Goal: Transaction & Acquisition: Purchase product/service

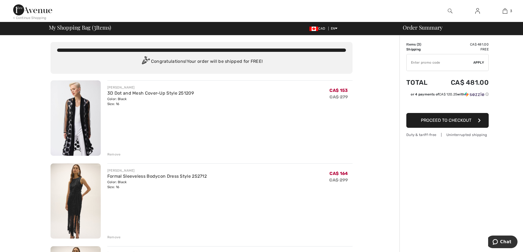
scroll to position [55, 0]
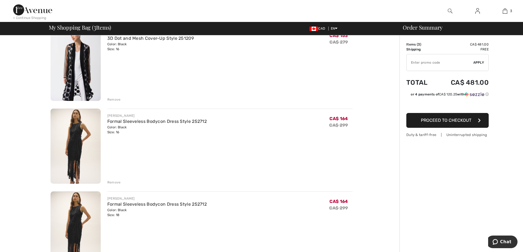
click at [112, 182] on div "Remove" at bounding box center [113, 182] width 13 height 5
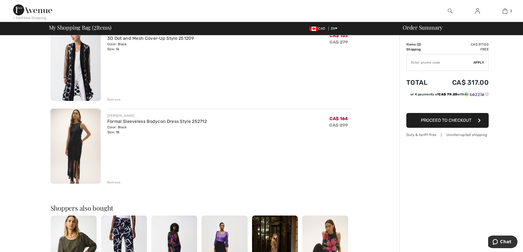
click at [112, 100] on div "Remove" at bounding box center [113, 99] width 13 height 5
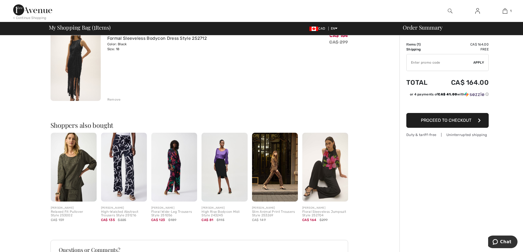
scroll to position [48, 0]
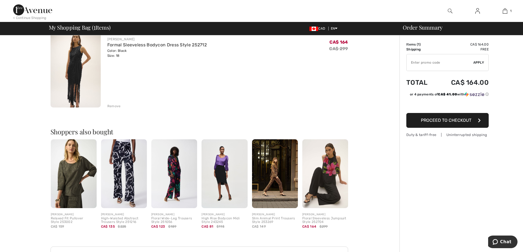
click at [122, 186] on img at bounding box center [124, 174] width 46 height 69
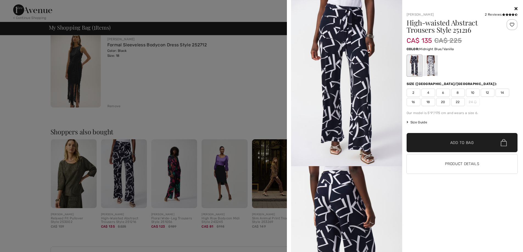
click at [415, 104] on span "16" at bounding box center [414, 102] width 14 height 8
click at [432, 73] on div at bounding box center [430, 65] width 14 height 21
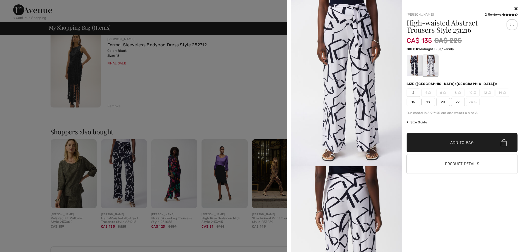
click at [413, 67] on div at bounding box center [414, 65] width 14 height 21
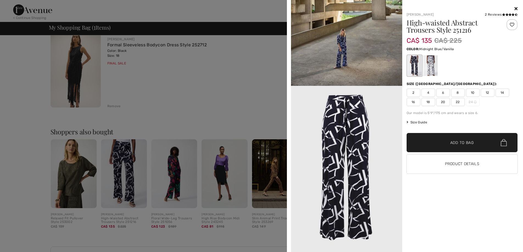
scroll to position [765, 0]
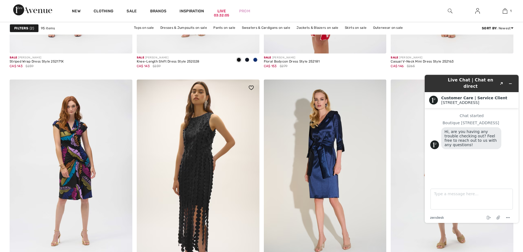
scroll to position [769, 0]
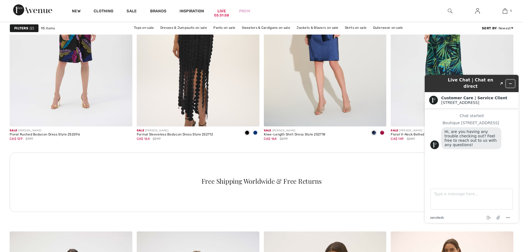
click at [511, 82] on icon "Minimize widget" at bounding box center [511, 84] width 4 height 4
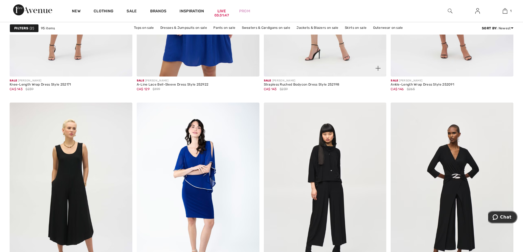
scroll to position [1401, 0]
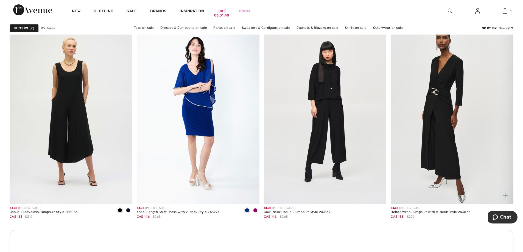
click at [447, 108] on img at bounding box center [452, 112] width 123 height 184
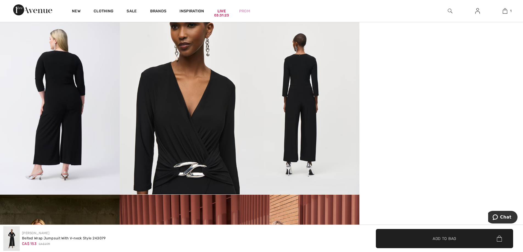
scroll to position [439, 0]
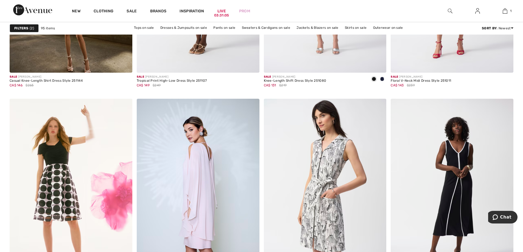
scroll to position [3076, 0]
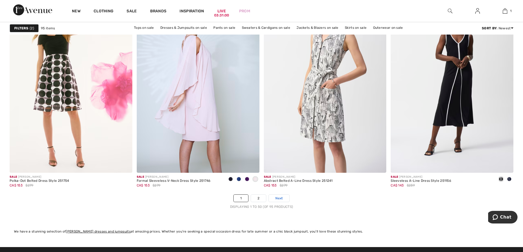
click at [284, 200] on link "Next" at bounding box center [279, 198] width 21 height 7
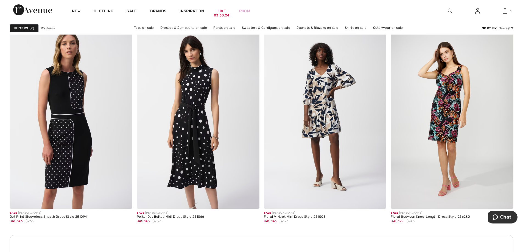
scroll to position [632, 0]
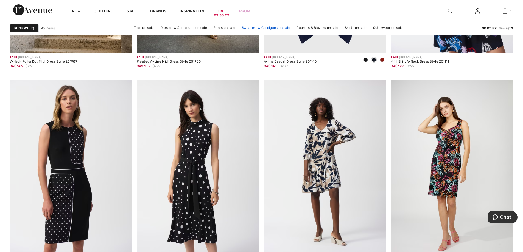
click at [255, 26] on link "Sweaters & Cardigans on sale" at bounding box center [266, 27] width 54 height 7
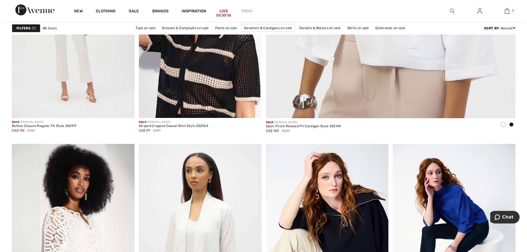
scroll to position [192, 0]
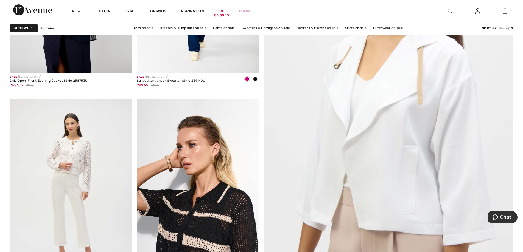
click at [13, 26] on div "Filters 1" at bounding box center [24, 28] width 29 height 8
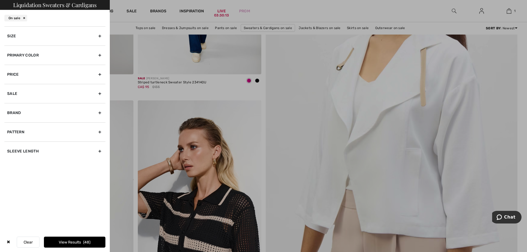
click at [28, 37] on div "Size" at bounding box center [54, 35] width 101 height 19
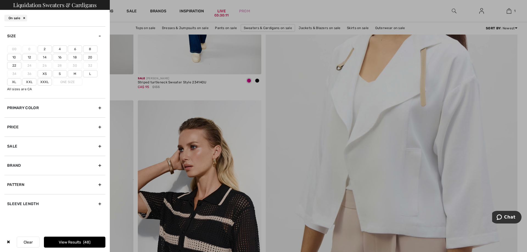
click at [61, 58] on label "16" at bounding box center [60, 57] width 14 height 7
click at [0, 0] on input"] "16" at bounding box center [0, 0] width 0 height 0
drag, startPoint x: 55, startPoint y: 243, endPoint x: 61, endPoint y: 234, distance: 10.7
click at [55, 241] on button "View Results 4" at bounding box center [75, 242] width 62 height 11
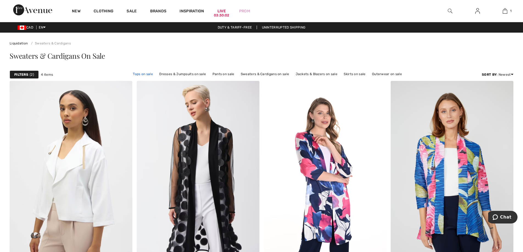
click at [149, 75] on link "Tops on sale" at bounding box center [143, 74] width 26 height 7
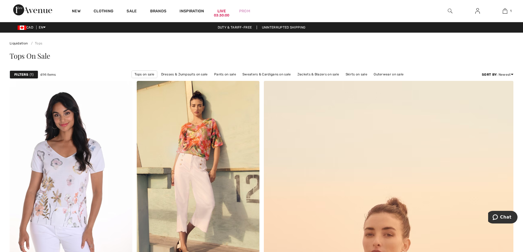
click at [17, 74] on strong "Filters" at bounding box center [21, 74] width 14 height 5
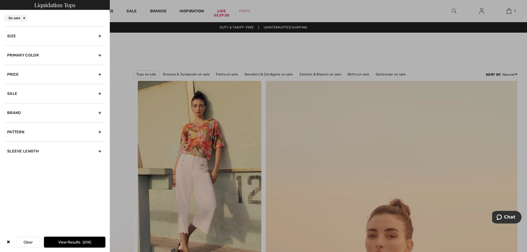
click at [24, 35] on div "Size" at bounding box center [54, 35] width 101 height 19
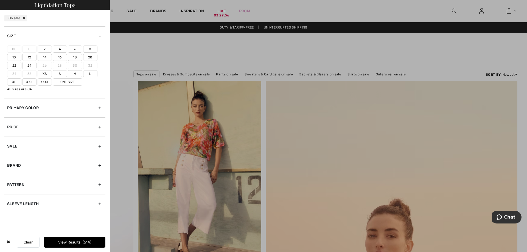
click at [61, 58] on label "16" at bounding box center [60, 57] width 14 height 7
click at [0, 0] on input"] "16" at bounding box center [0, 0] width 0 height 0
drag, startPoint x: 62, startPoint y: 242, endPoint x: 72, endPoint y: 234, distance: 13.1
click at [62, 241] on button "View Results 93" at bounding box center [75, 242] width 62 height 11
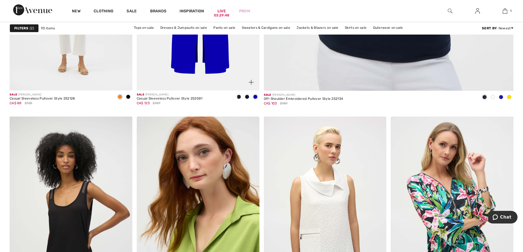
scroll to position [494, 0]
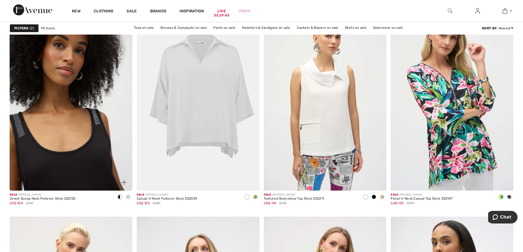
click at [94, 139] on img at bounding box center [71, 99] width 123 height 184
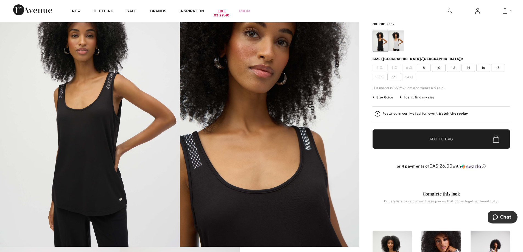
scroll to position [82, 0]
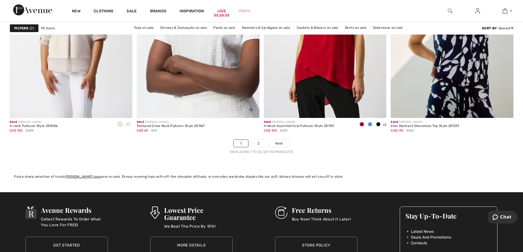
scroll to position [3158, 0]
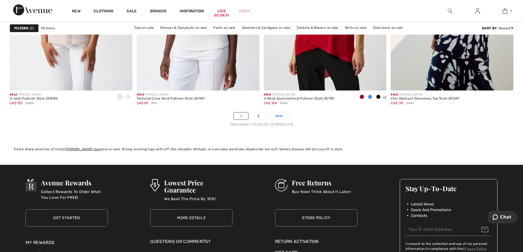
click at [273, 118] on link "Next" at bounding box center [279, 116] width 21 height 7
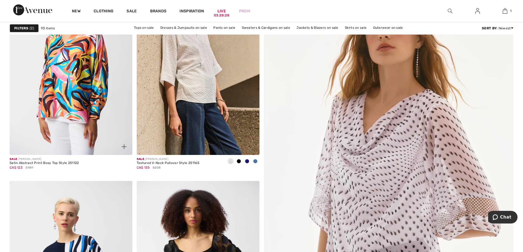
scroll to position [27, 0]
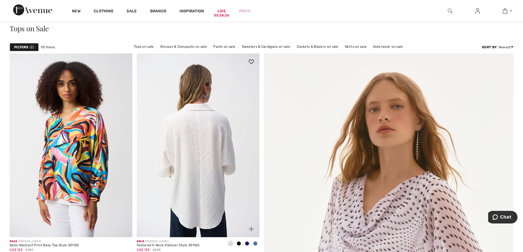
click at [190, 140] on img at bounding box center [198, 146] width 123 height 184
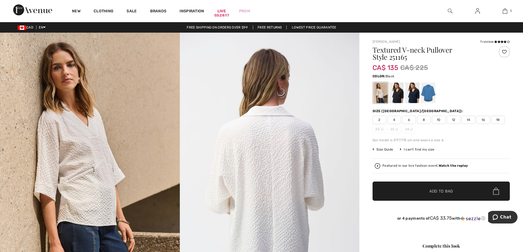
click at [399, 95] on div at bounding box center [396, 93] width 14 height 21
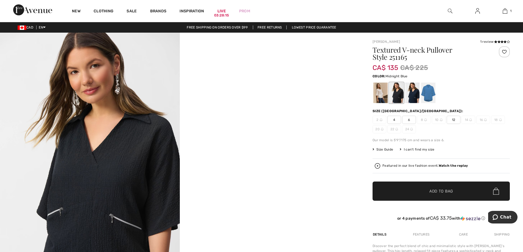
click at [411, 94] on div at bounding box center [412, 93] width 14 height 21
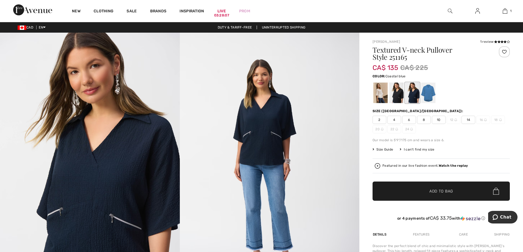
click at [429, 96] on div at bounding box center [428, 93] width 14 height 21
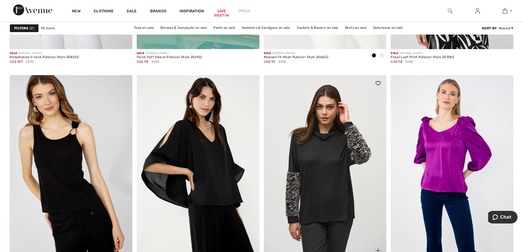
scroll to position [1181, 0]
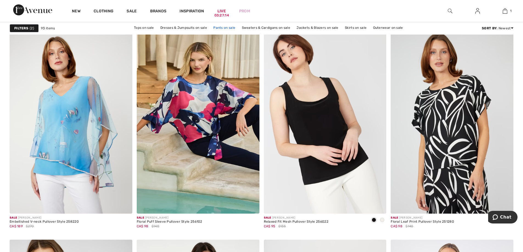
click at [227, 26] on link "Pants on sale" at bounding box center [224, 27] width 27 height 7
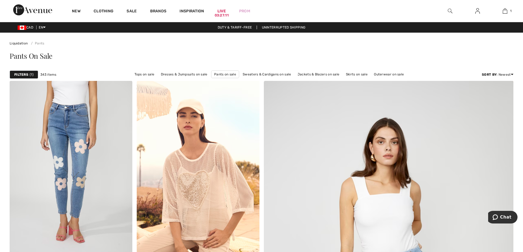
click at [12, 75] on div "Filters 1" at bounding box center [24, 75] width 29 height 8
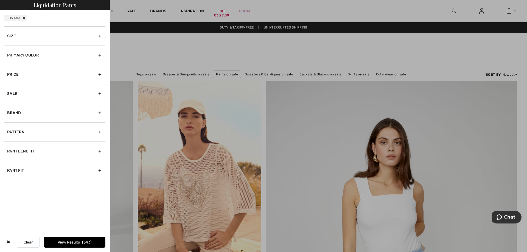
click at [19, 38] on div "Size" at bounding box center [54, 35] width 101 height 19
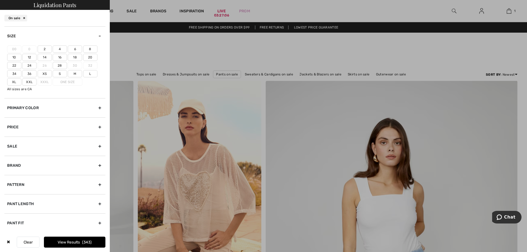
click at [61, 58] on label "16" at bounding box center [60, 57] width 14 height 7
click at [0, 0] on input"] "16" at bounding box center [0, 0] width 0 height 0
click at [78, 246] on button "View Results 69" at bounding box center [75, 242] width 62 height 11
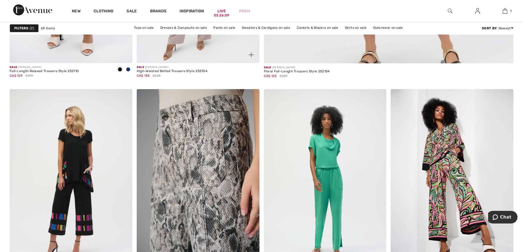
scroll to position [522, 0]
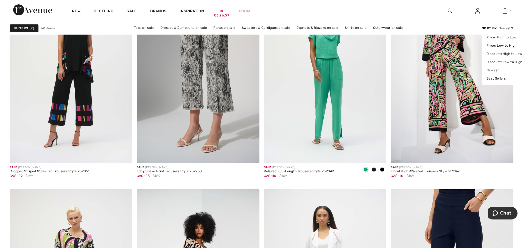
click at [503, 28] on div "Sort By : Newest Price: High to Low Price: Low to High Discount: High to Low Di…" at bounding box center [498, 28] width 32 height 5
click at [498, 47] on link "Price: Low to High" at bounding box center [505, 45] width 36 height 8
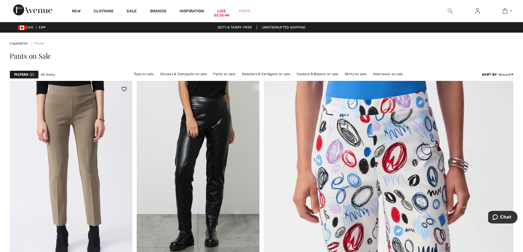
click at [98, 154] on img at bounding box center [71, 173] width 123 height 184
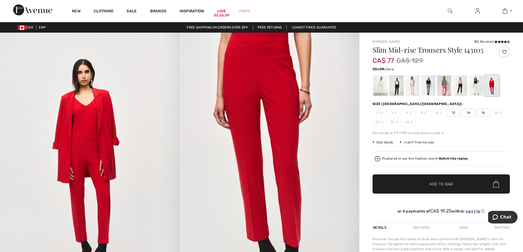
click at [430, 89] on div at bounding box center [428, 86] width 14 height 21
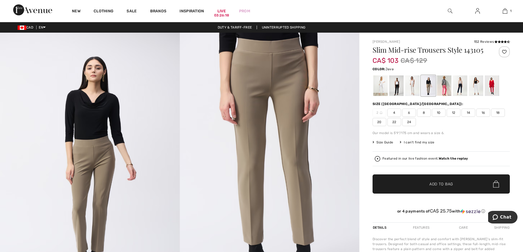
click at [483, 113] on span "16" at bounding box center [483, 113] width 14 height 8
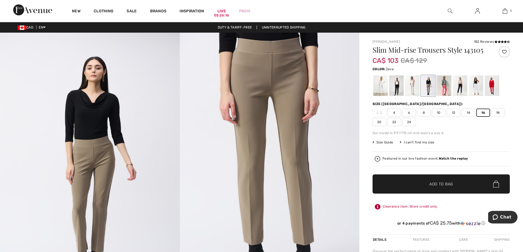
click at [429, 186] on span "✔ Added to Bag" at bounding box center [433, 185] width 34 height 6
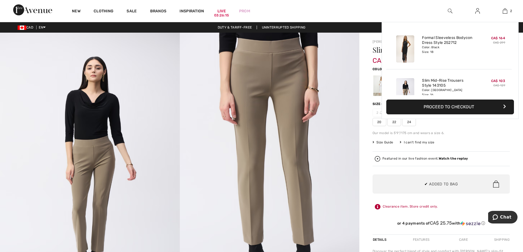
scroll to position [17, 0]
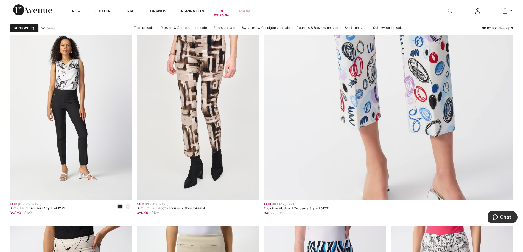
scroll to position [302, 0]
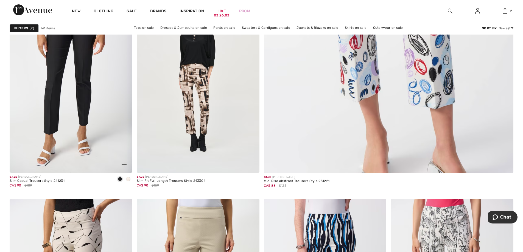
click at [73, 94] on img at bounding box center [71, 81] width 123 height 184
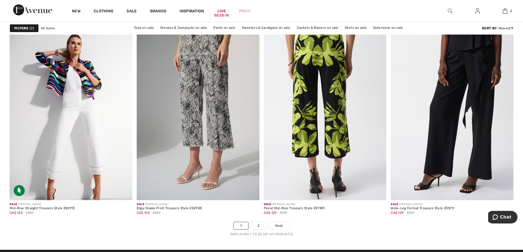
scroll to position [3158, 0]
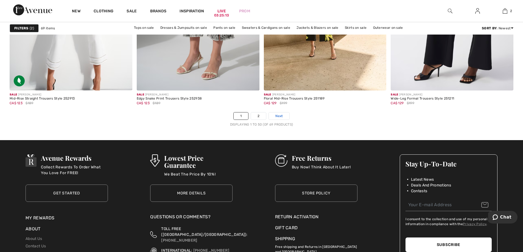
click at [274, 114] on link "Next" at bounding box center [279, 116] width 21 height 7
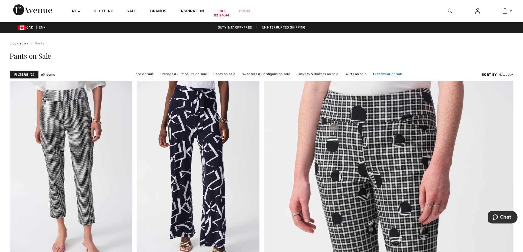
click at [386, 73] on link "Outerwear on sale" at bounding box center [387, 74] width 35 height 7
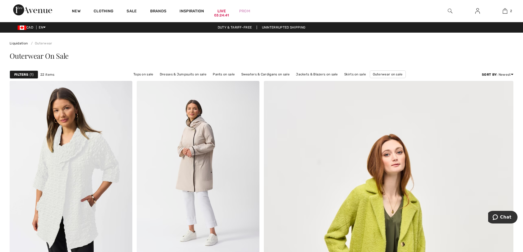
click at [21, 74] on strong "Filters" at bounding box center [21, 74] width 14 height 5
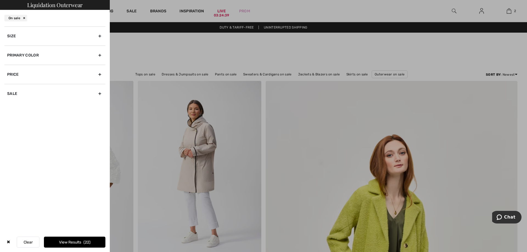
click at [19, 38] on div "Size" at bounding box center [54, 35] width 101 height 19
click at [60, 58] on label "16" at bounding box center [60, 57] width 14 height 7
click at [0, 0] on input"] "16" at bounding box center [0, 0] width 0 height 0
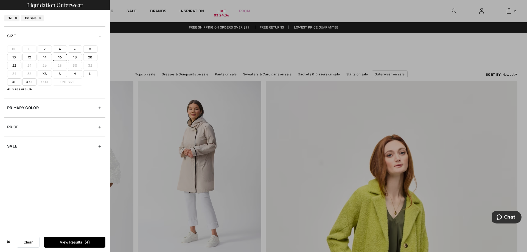
click at [59, 239] on button "View Results 4" at bounding box center [75, 242] width 62 height 11
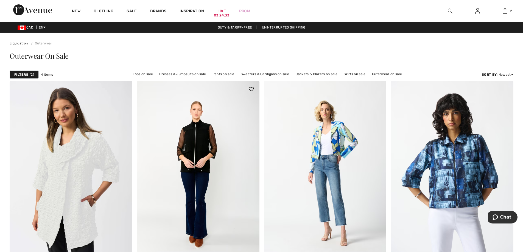
scroll to position [55, 0]
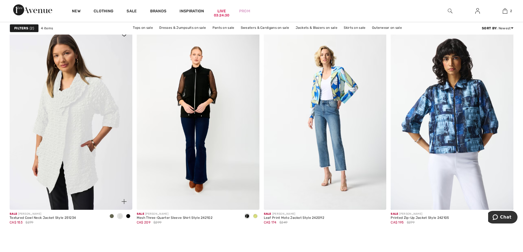
click at [90, 110] on img at bounding box center [71, 118] width 123 height 184
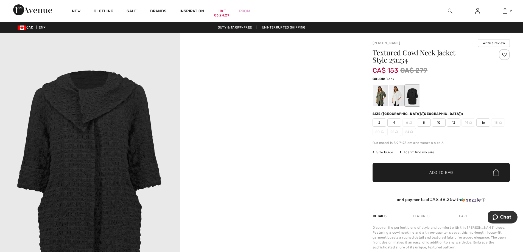
click at [415, 101] on div at bounding box center [412, 95] width 14 height 21
click at [126, 121] on img at bounding box center [90, 168] width 180 height 270
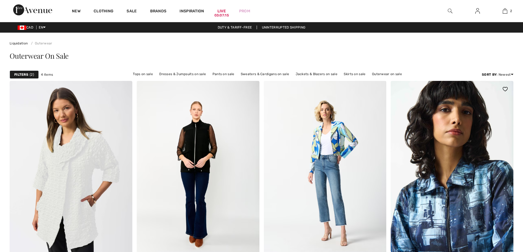
checkbox input "true"
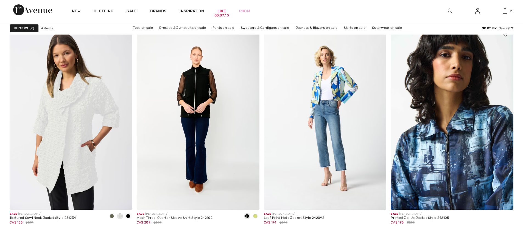
scroll to position [55, 0]
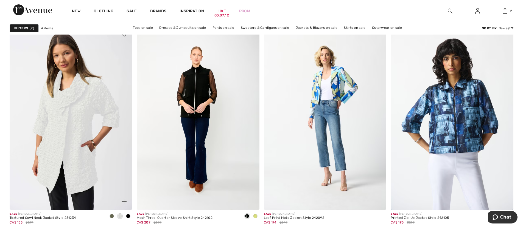
click at [94, 132] on img at bounding box center [71, 118] width 123 height 184
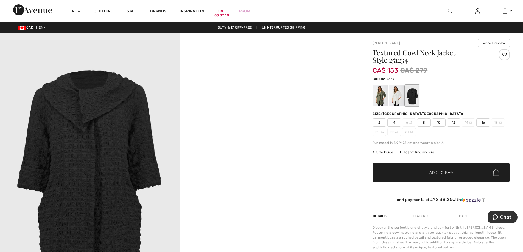
click at [482, 124] on span "16" at bounding box center [483, 123] width 14 height 8
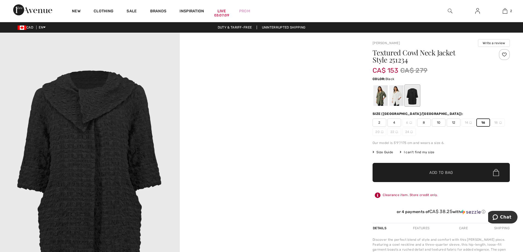
click at [432, 174] on span "Add to Bag" at bounding box center [442, 173] width 24 height 6
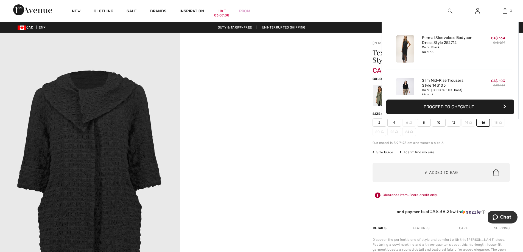
scroll to position [60, 0]
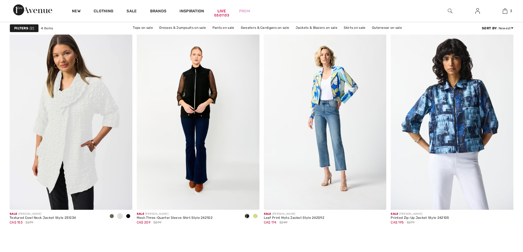
scroll to position [55, 0]
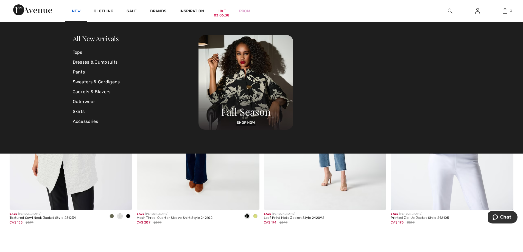
click at [77, 10] on link "New" at bounding box center [76, 12] width 9 height 6
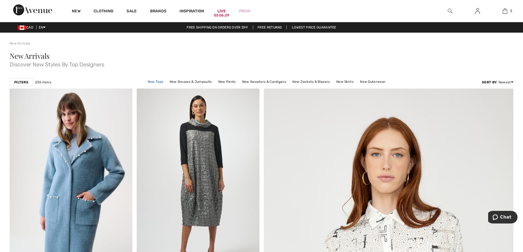
click at [160, 81] on link "New Tops" at bounding box center [155, 81] width 21 height 7
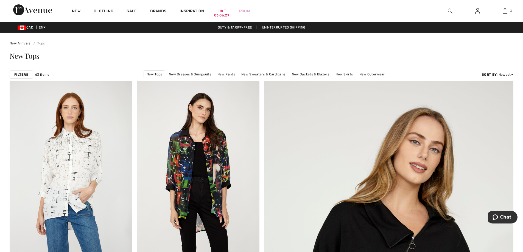
click at [16, 75] on strong "Filters" at bounding box center [21, 74] width 14 height 5
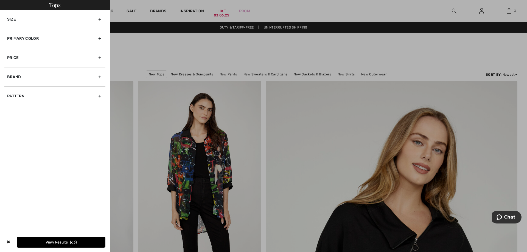
click at [18, 57] on div "Price" at bounding box center [54, 57] width 101 height 19
click at [22, 40] on div "Primary Color" at bounding box center [54, 38] width 101 height 19
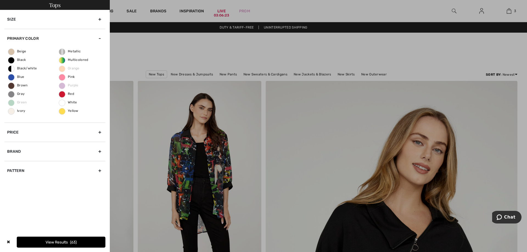
click at [26, 24] on div "Size" at bounding box center [54, 19] width 101 height 19
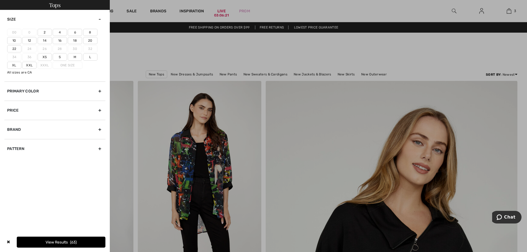
click at [62, 41] on label "16" at bounding box center [60, 40] width 14 height 7
click at [0, 0] on input"] "16" at bounding box center [0, 0] width 0 height 0
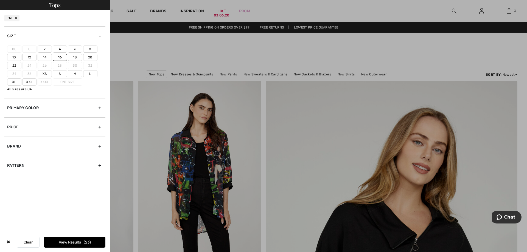
click at [24, 146] on div "Brand" at bounding box center [54, 146] width 101 height 19
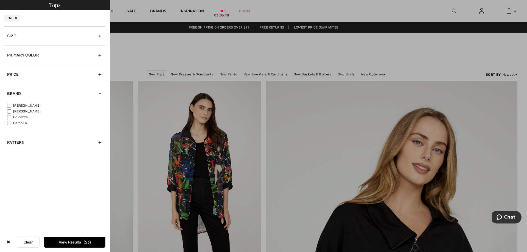
click at [10, 104] on input"] "[PERSON_NAME]" at bounding box center [9, 106] width 4 height 4
checkbox input"] "true"
click at [72, 241] on button "View Results 18" at bounding box center [75, 242] width 62 height 11
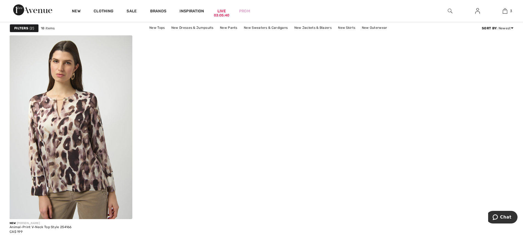
scroll to position [1016, 0]
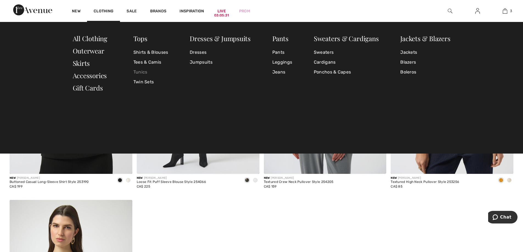
click at [141, 73] on link "Tunics" at bounding box center [150, 72] width 35 height 10
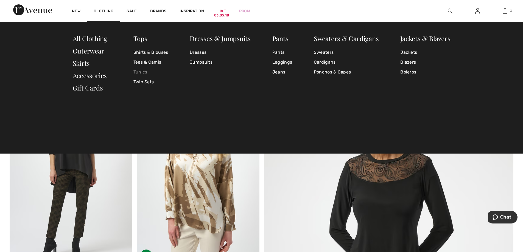
click at [145, 73] on link "Tunics" at bounding box center [150, 72] width 35 height 10
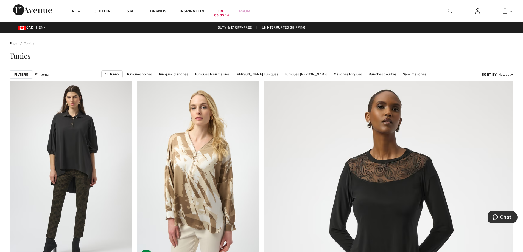
click at [15, 75] on strong "Filters" at bounding box center [21, 74] width 14 height 5
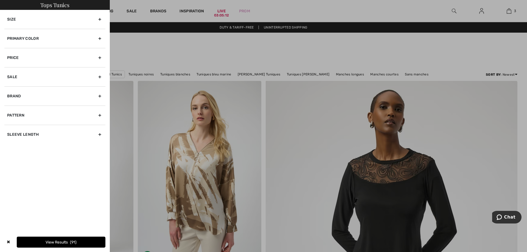
click at [31, 21] on div "Size" at bounding box center [54, 19] width 101 height 19
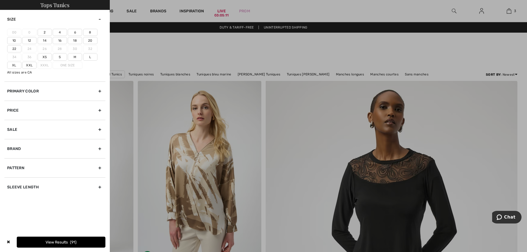
click at [61, 43] on label "16" at bounding box center [60, 40] width 14 height 7
click at [0, 0] on input"] "16" at bounding box center [0, 0] width 0 height 0
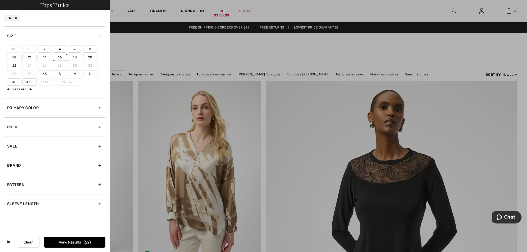
drag, startPoint x: 64, startPoint y: 241, endPoint x: 133, endPoint y: 193, distance: 84.3
click at [64, 241] on button "View Results 22" at bounding box center [75, 242] width 62 height 11
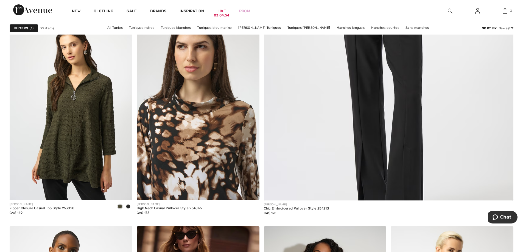
scroll to position [302, 0]
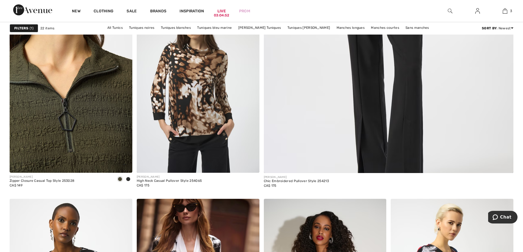
click at [93, 126] on img at bounding box center [71, 81] width 123 height 184
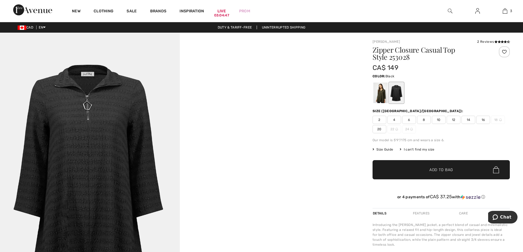
click at [397, 93] on div at bounding box center [396, 93] width 14 height 21
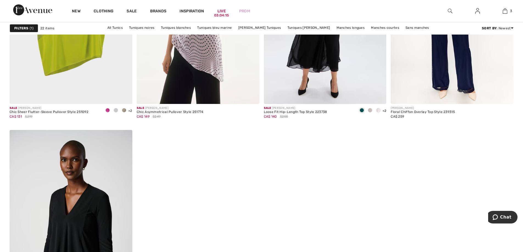
scroll to position [1373, 0]
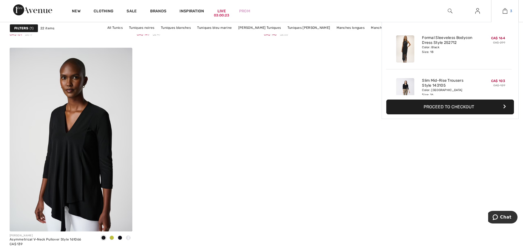
click at [505, 12] on img at bounding box center [505, 11] width 5 height 7
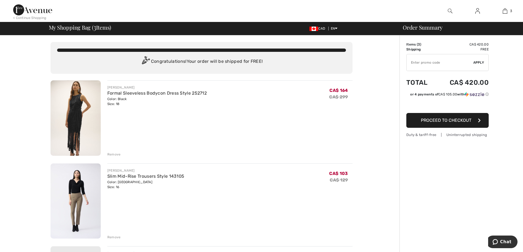
click at [75, 121] on img at bounding box center [76, 118] width 50 height 76
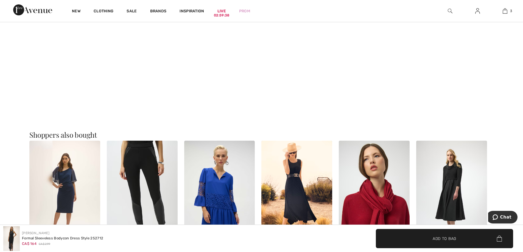
scroll to position [247, 0]
